Goal: Entertainment & Leisure: Consume media (video, audio)

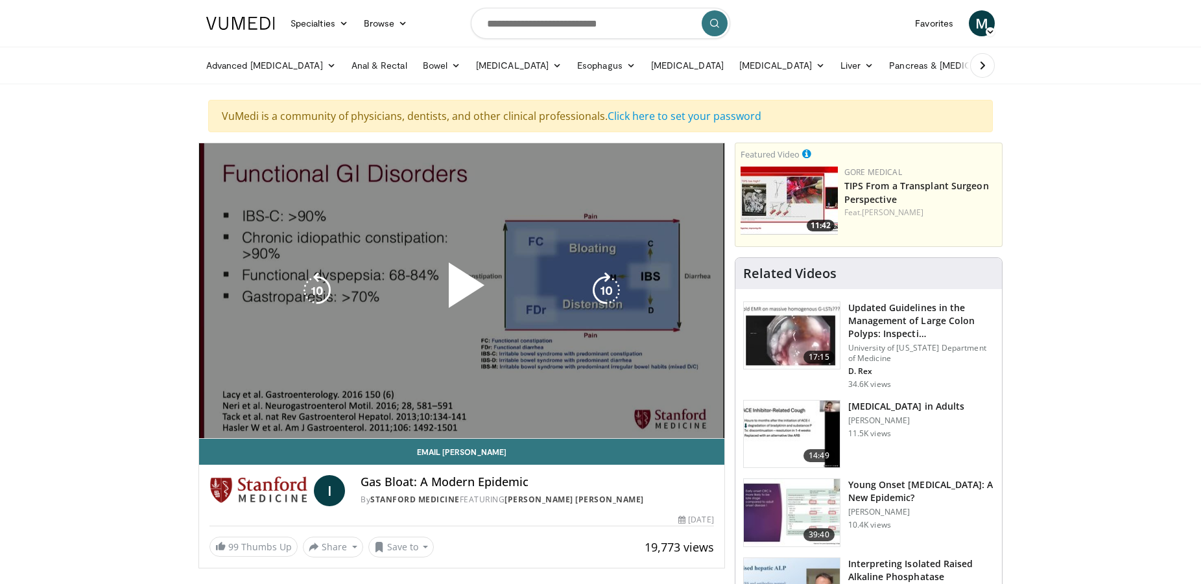
click at [609, 246] on div "10 seconds Tap to unmute" at bounding box center [461, 290] width 525 height 295
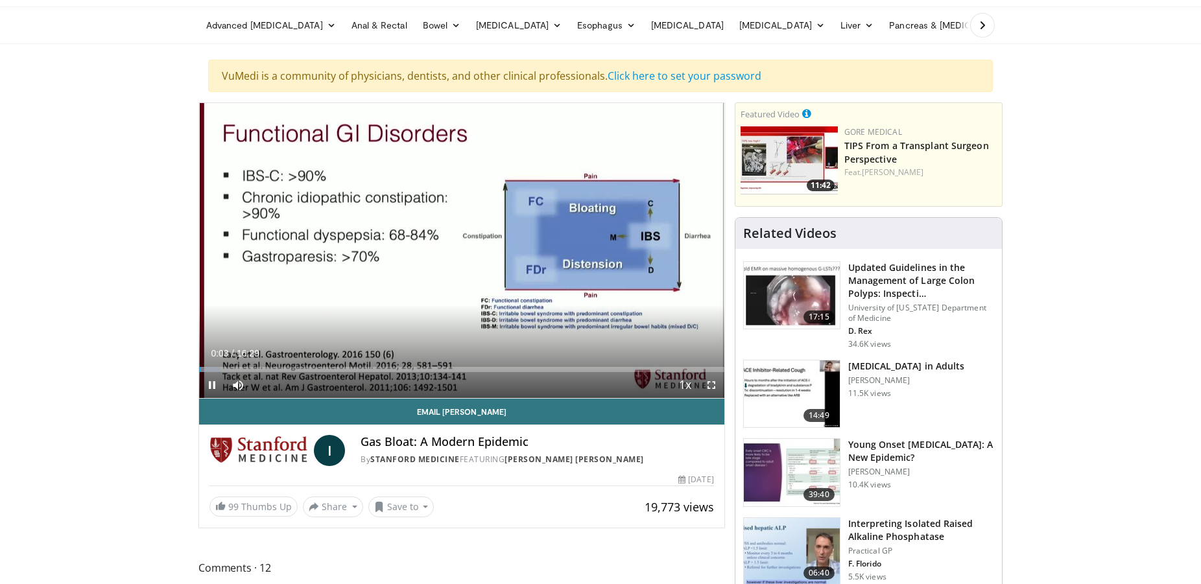
scroll to position [66, 0]
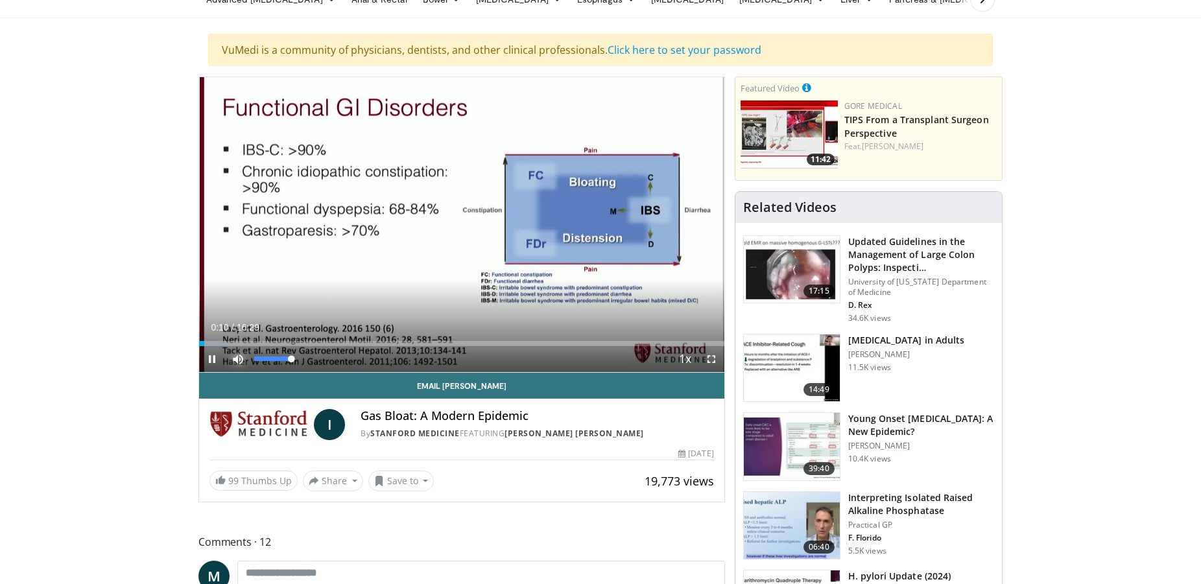
click at [241, 357] on span "Video Player" at bounding box center [238, 359] width 26 height 26
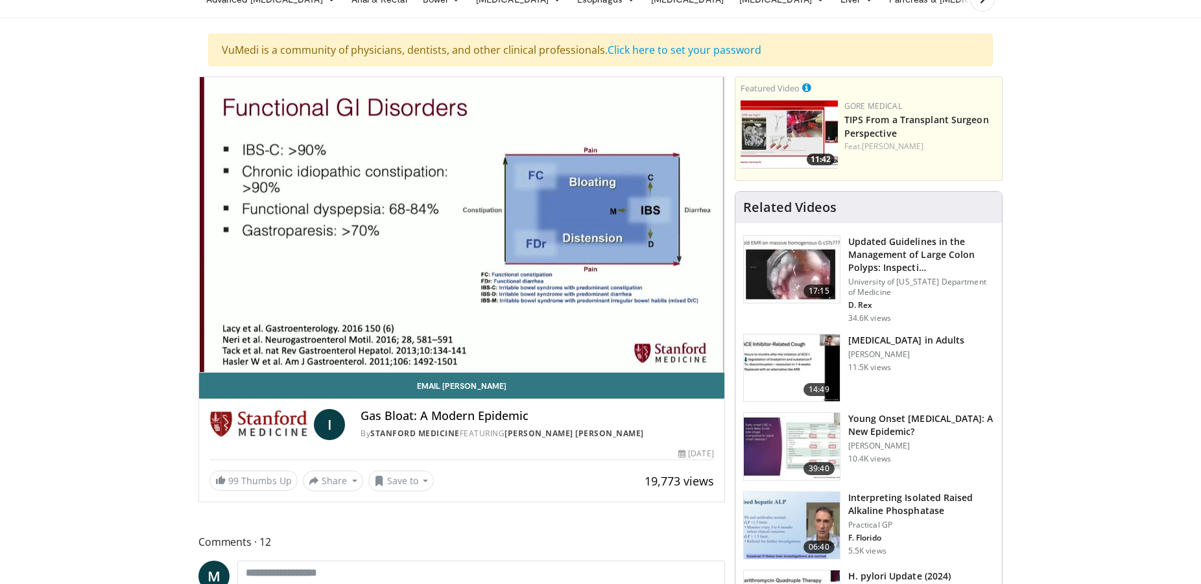
click at [241, 357] on video-js "**********" at bounding box center [461, 225] width 525 height 296
click at [241, 357] on div "10 seconds Tap to unmute" at bounding box center [461, 224] width 525 height 295
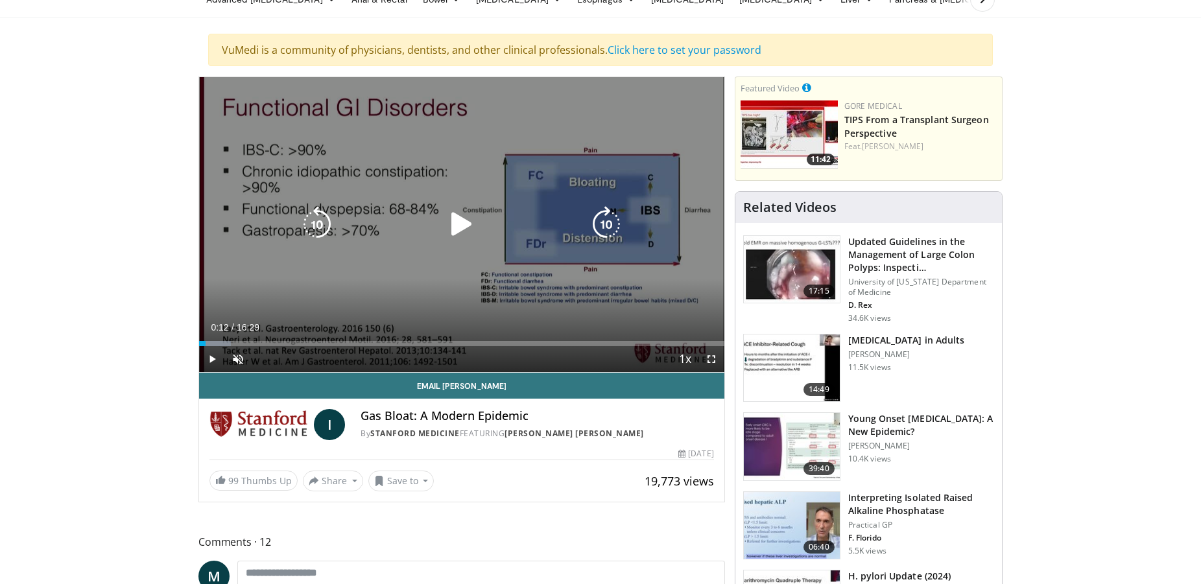
click at [457, 222] on icon "Video Player" at bounding box center [461, 224] width 36 height 36
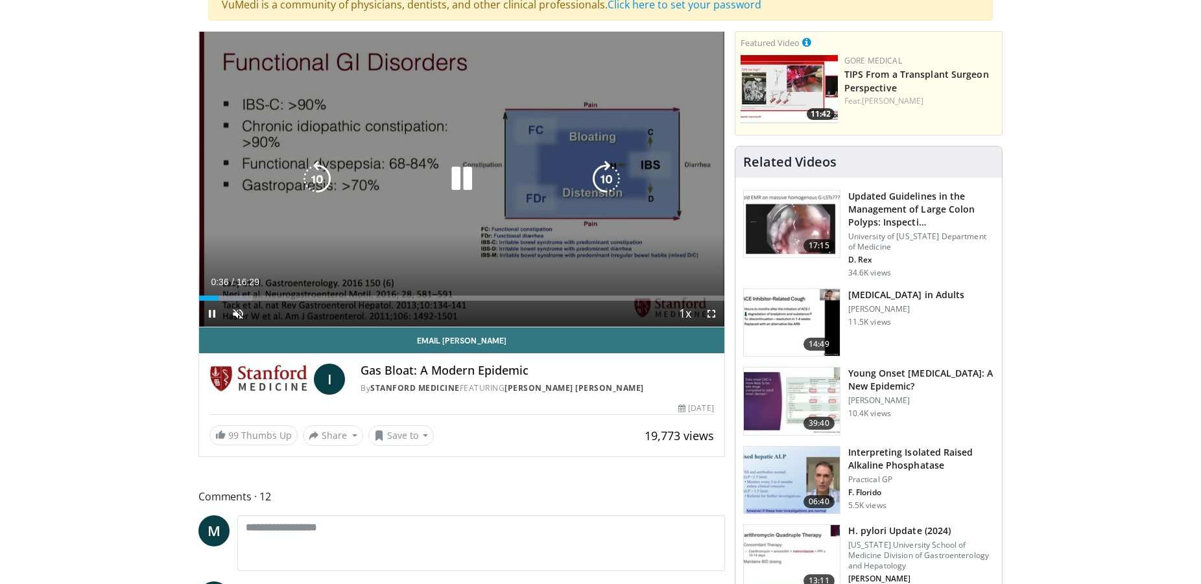
scroll to position [132, 0]
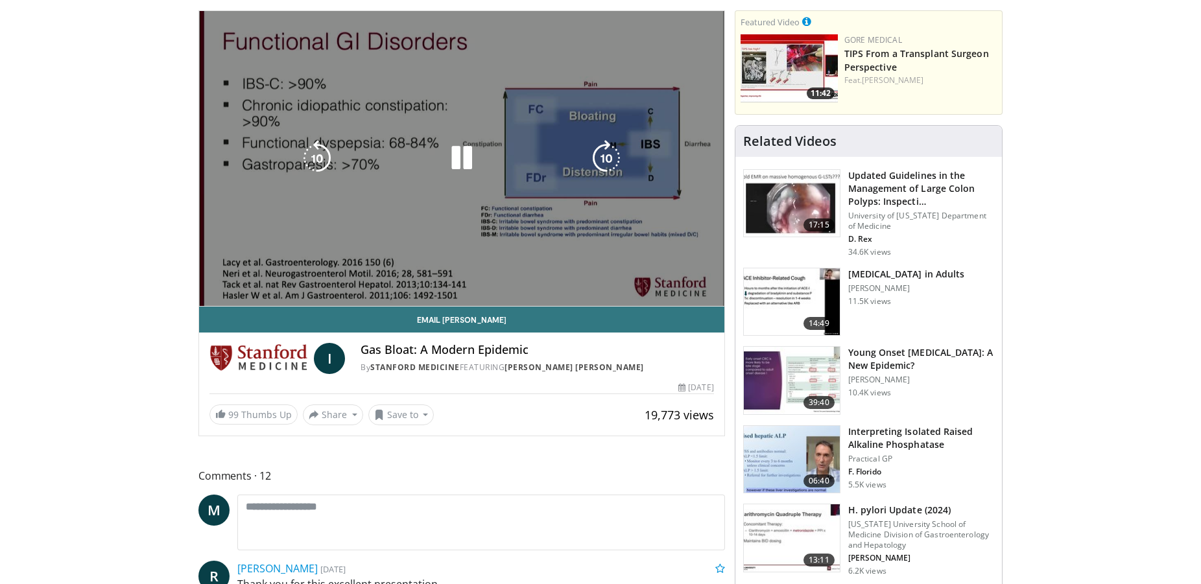
click at [239, 306] on span "Video Player" at bounding box center [238, 319] width 26 height 26
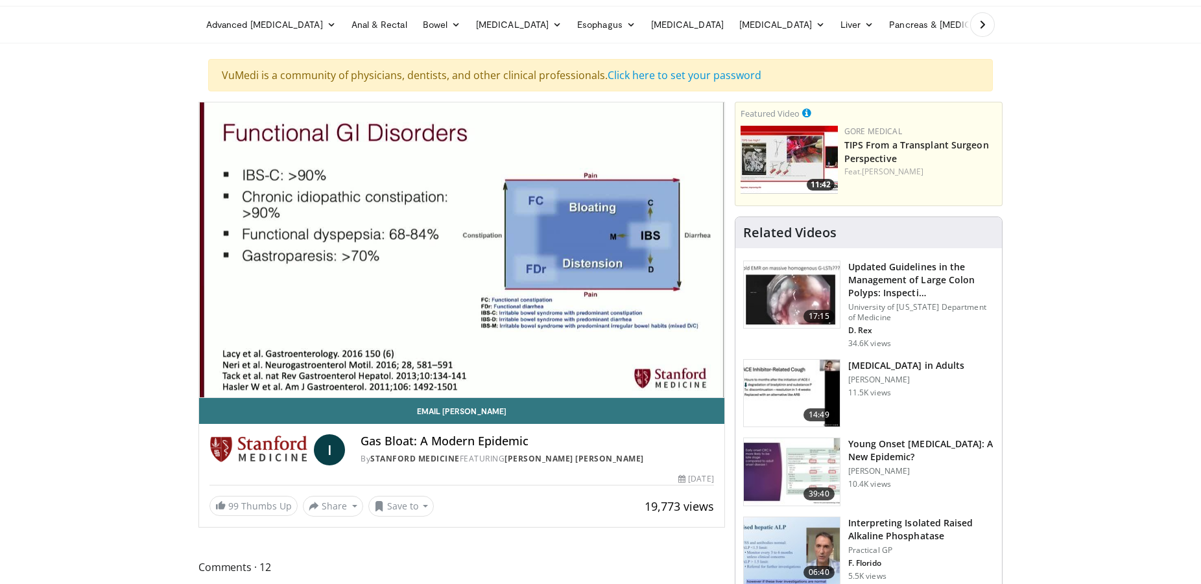
scroll to position [0, 0]
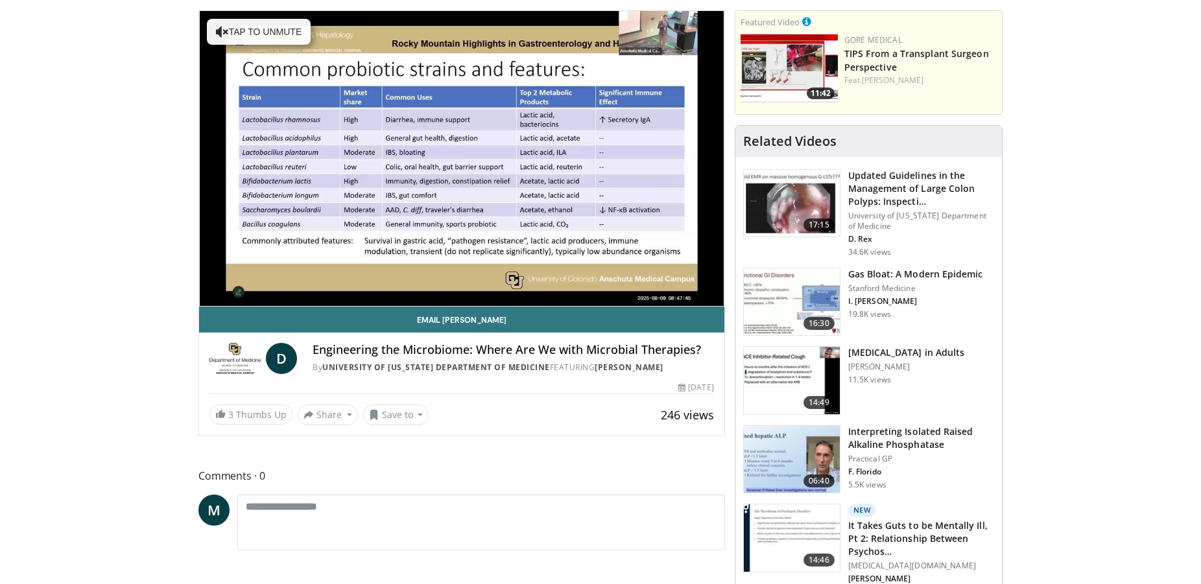
scroll to position [66, 0]
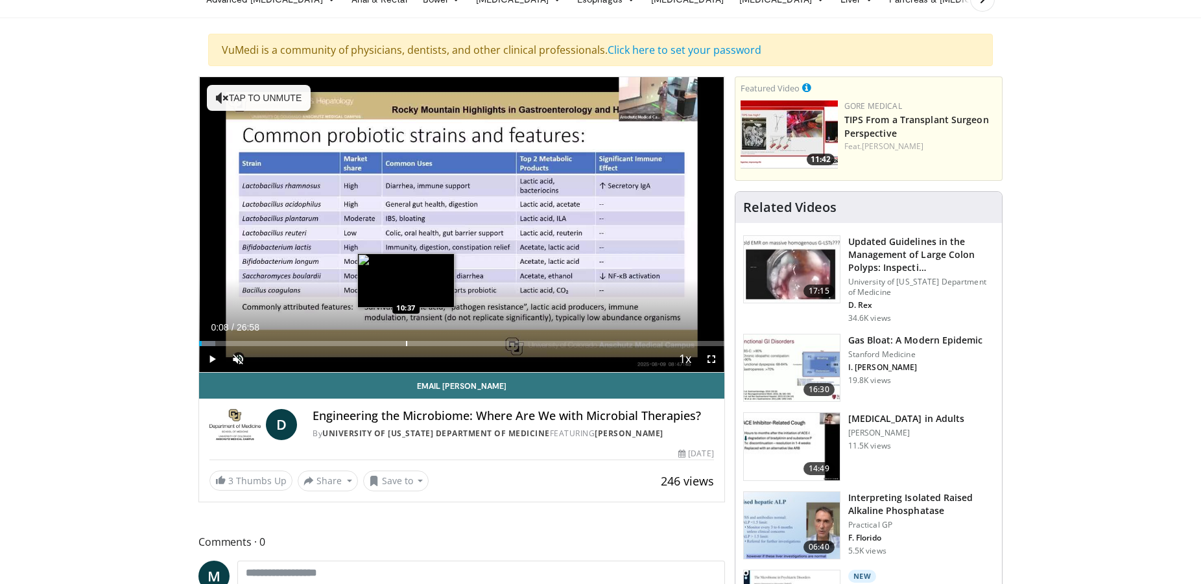
click at [406, 342] on div "Progress Bar" at bounding box center [406, 343] width 1 height 5
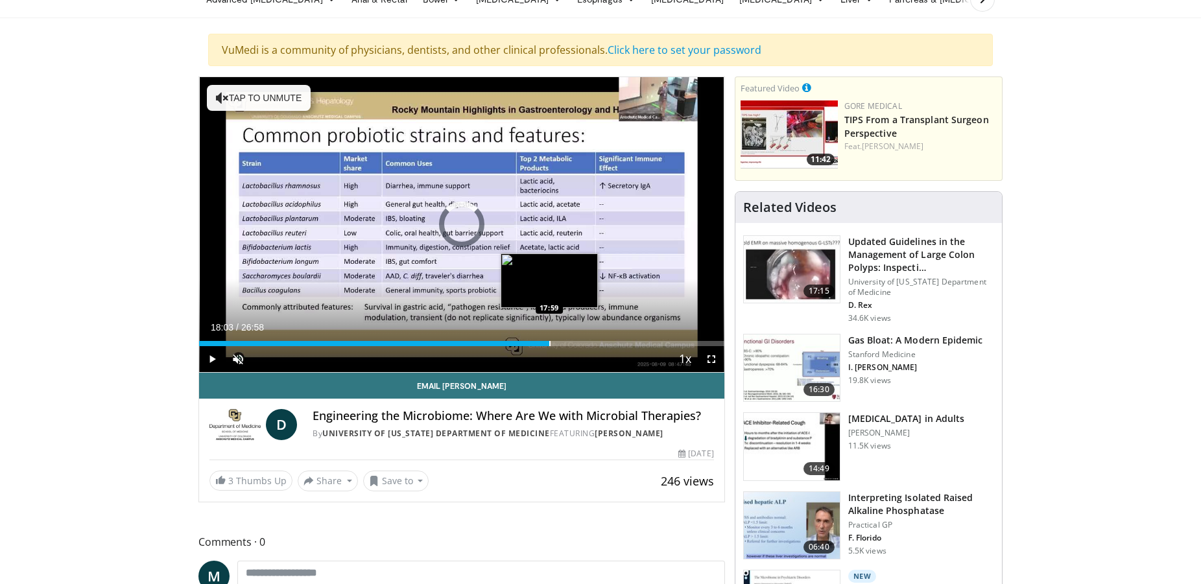
click at [550, 343] on div "Loaded : 0.00% 18:03 17:59" at bounding box center [461, 343] width 525 height 5
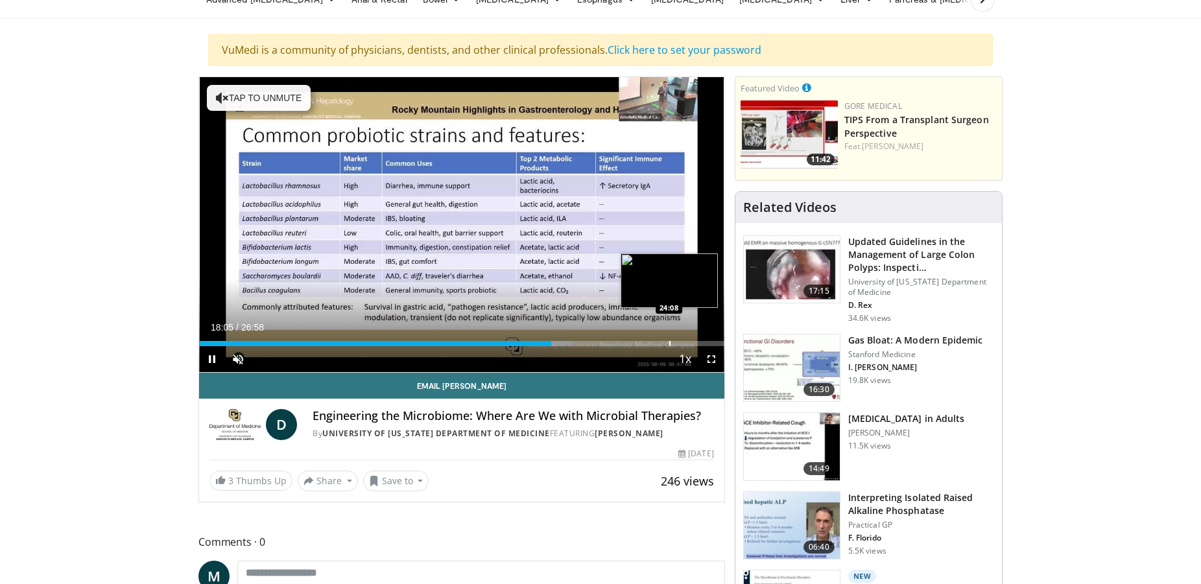
click at [669, 344] on div "Progress Bar" at bounding box center [669, 343] width 1 height 5
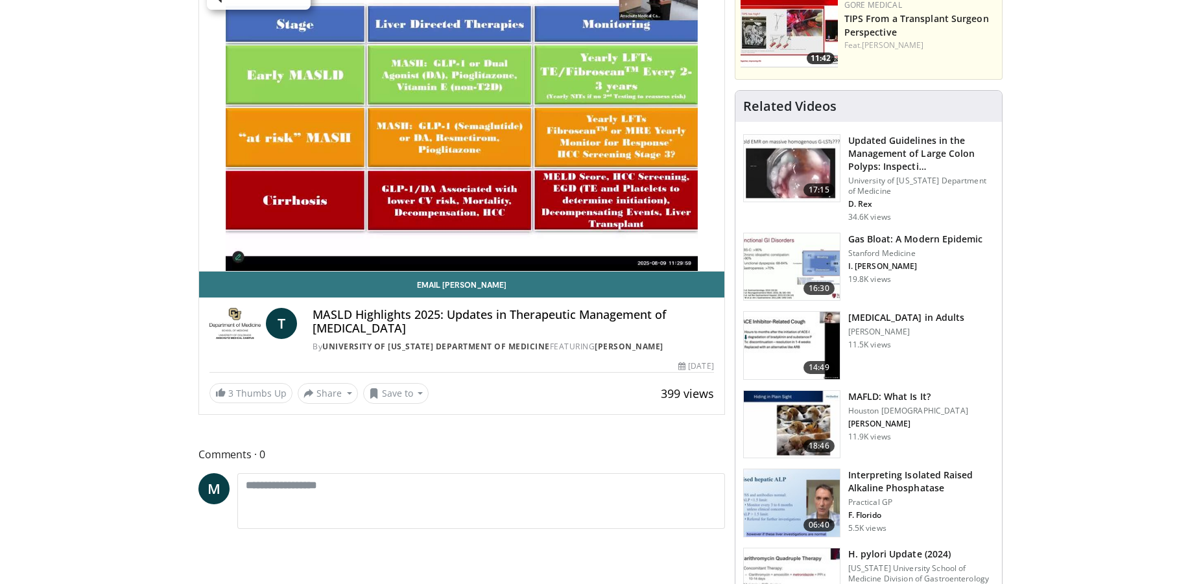
scroll to position [132, 0]
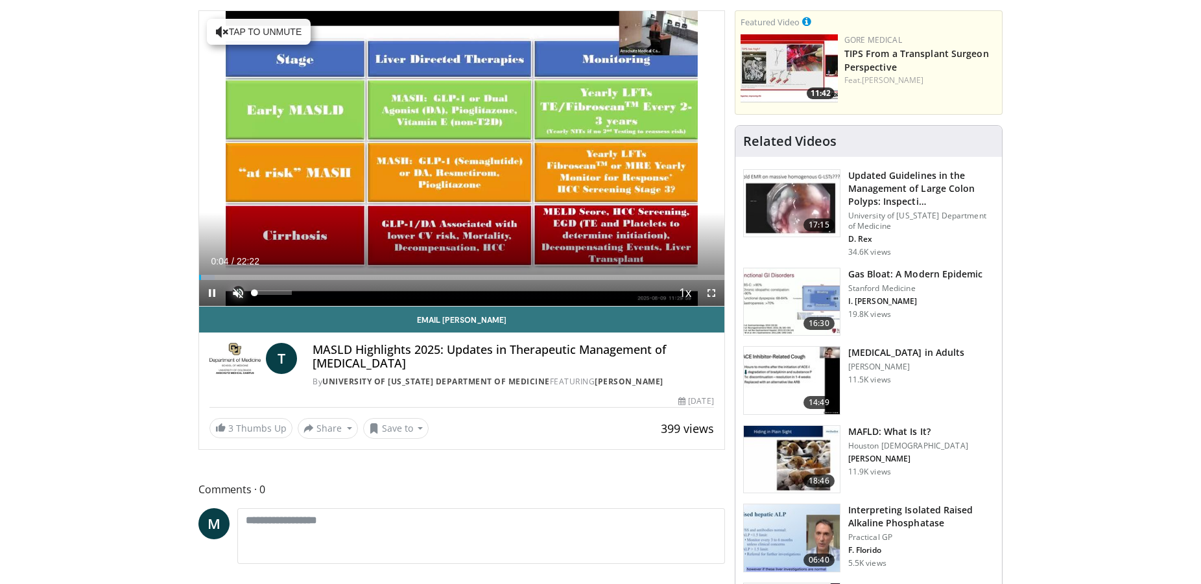
click at [237, 289] on span "Video Player" at bounding box center [238, 293] width 26 height 26
click at [323, 289] on div "Current Time 0:06 / Duration 22:22 Pause Skip Backward Skip Forward Mute Loaded…" at bounding box center [461, 293] width 525 height 26
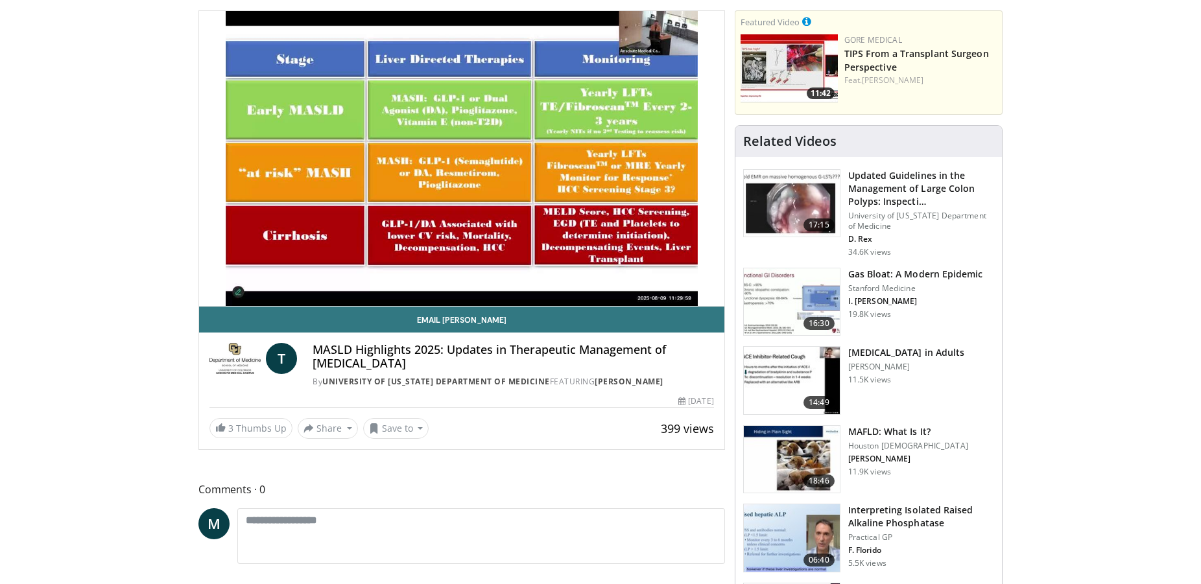
click at [323, 289] on div "10 seconds Tap to unmute" at bounding box center [461, 158] width 525 height 295
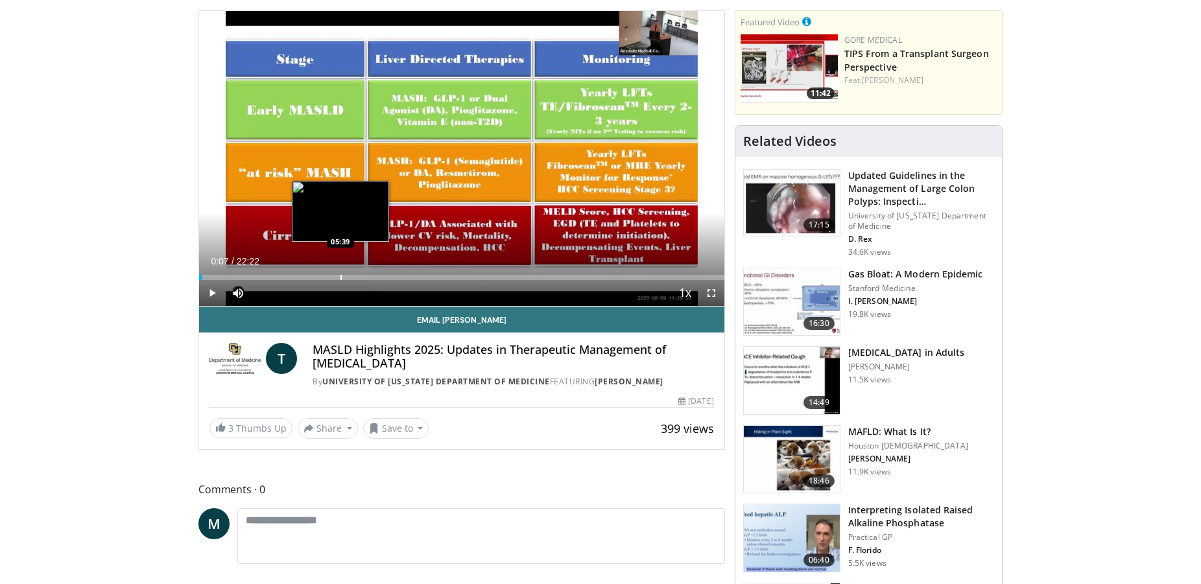
click at [342, 273] on div "Loaded : 0.00% 00:07 05:39" at bounding box center [461, 274] width 525 height 12
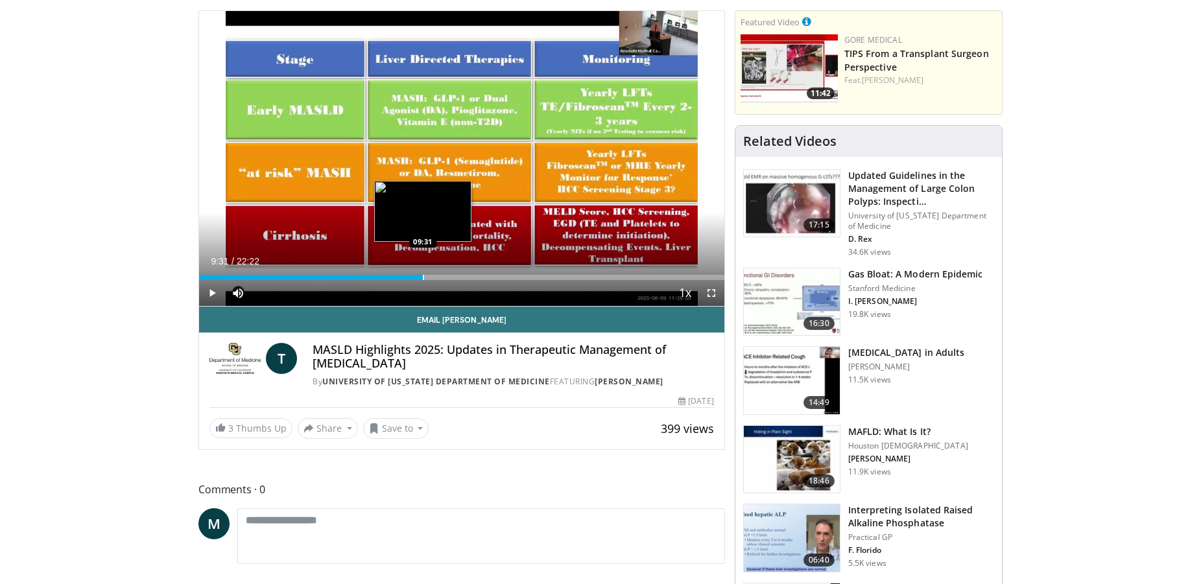
click at [423, 277] on div "Progress Bar" at bounding box center [423, 277] width 1 height 5
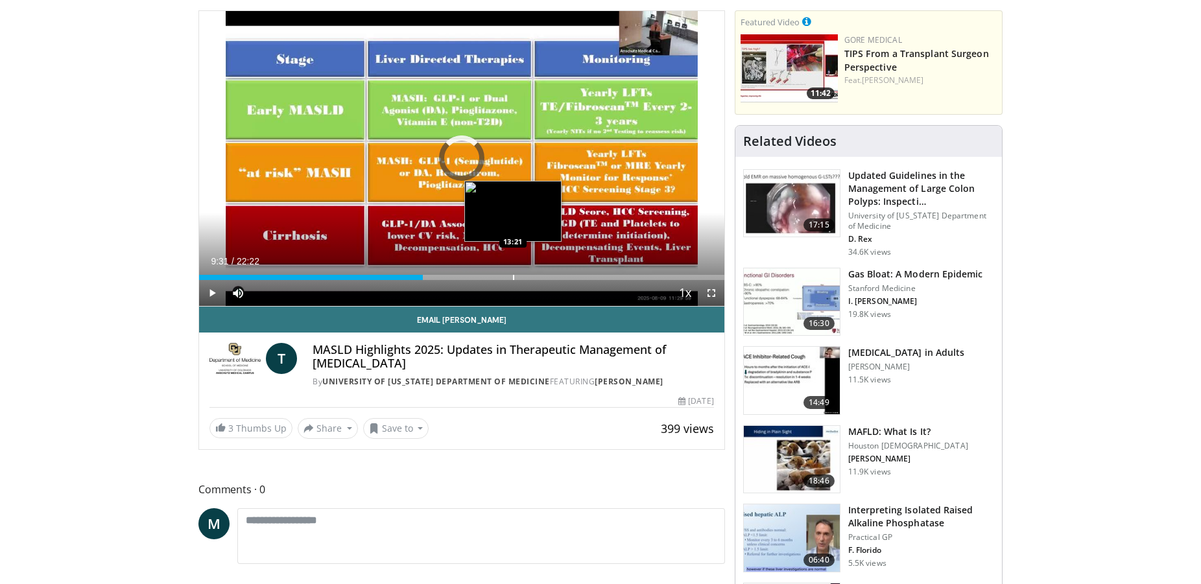
click at [513, 276] on div "Progress Bar" at bounding box center [513, 277] width 1 height 5
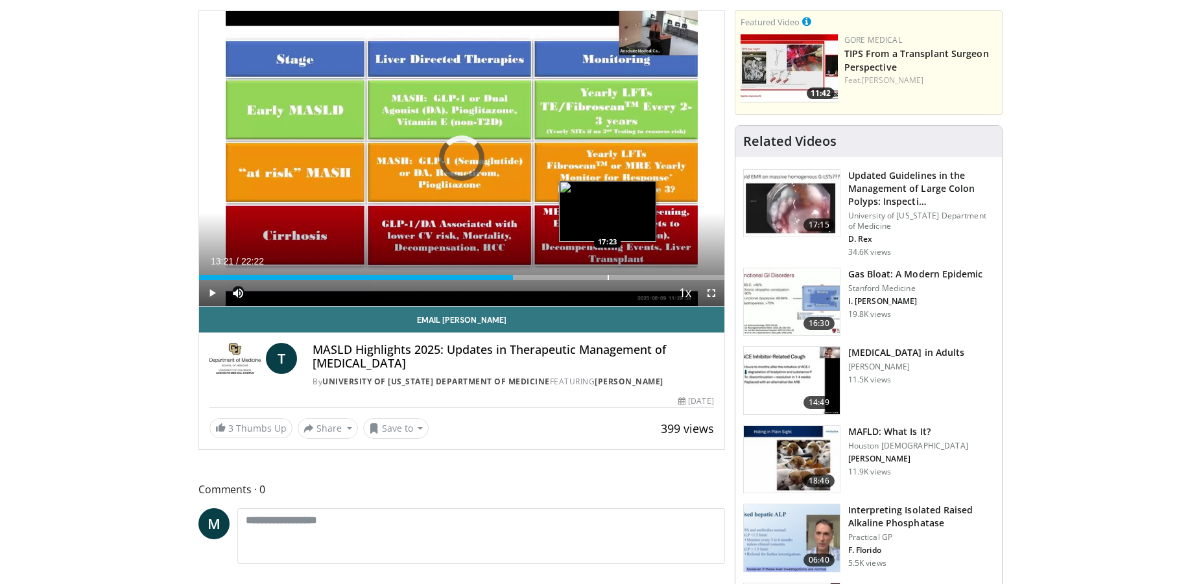
click at [608, 276] on div "Progress Bar" at bounding box center [608, 277] width 1 height 5
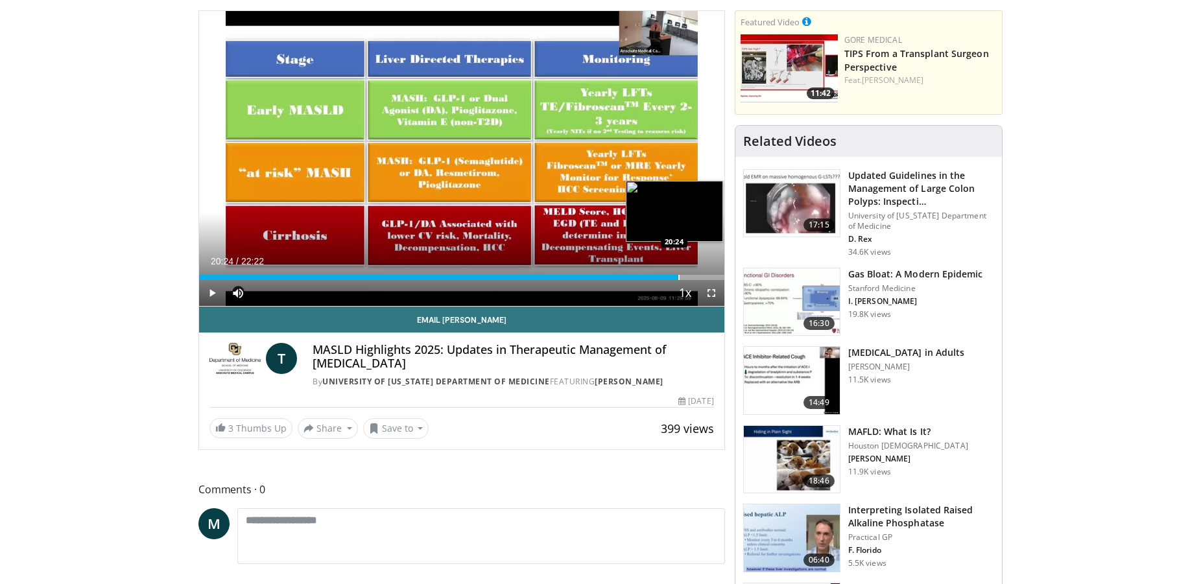
click at [678, 278] on div "Progress Bar" at bounding box center [678, 277] width 1 height 5
